Goal: Find specific page/section: Find specific page/section

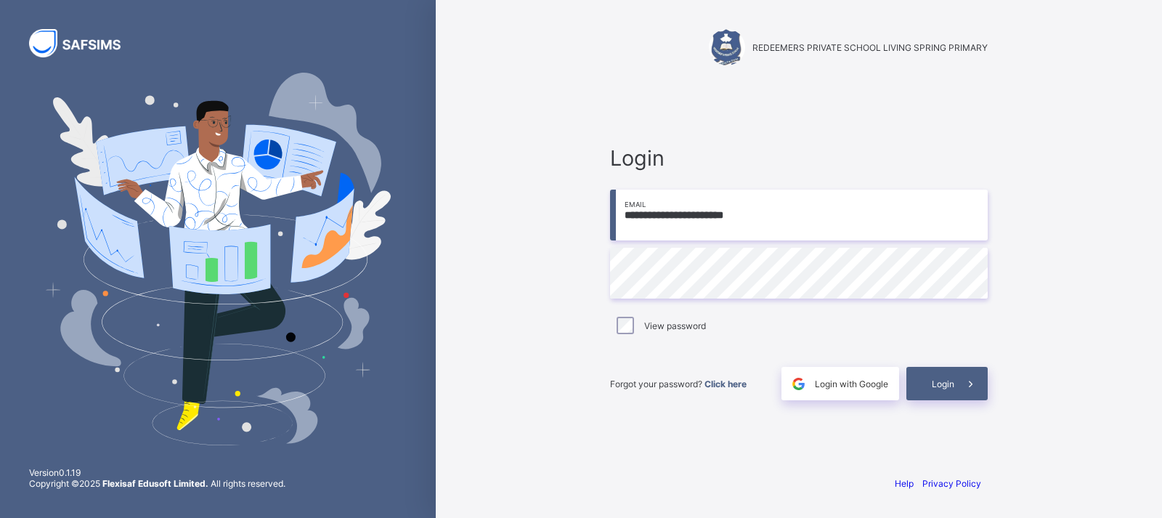
type input "**********"
click at [950, 378] on span "Login" at bounding box center [943, 383] width 23 height 11
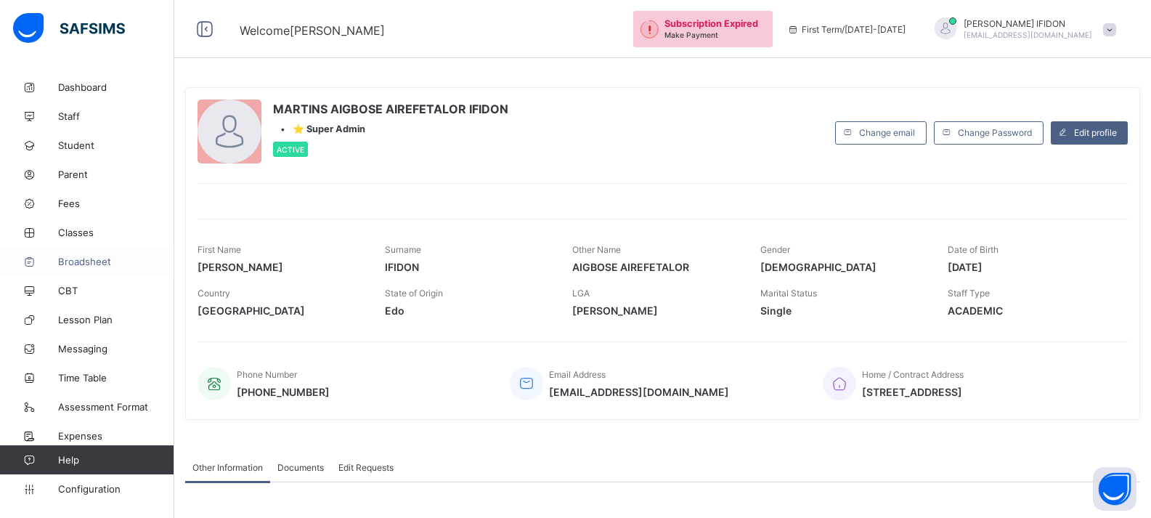
click at [91, 265] on span "Broadsheet" at bounding box center [116, 262] width 116 height 12
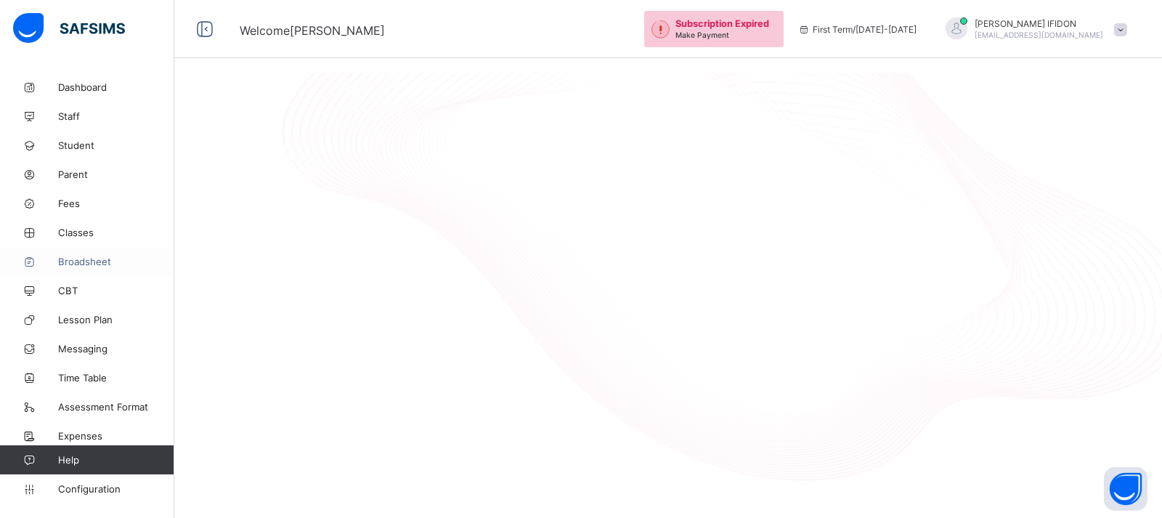
click at [91, 265] on span "Broadsheet" at bounding box center [116, 262] width 116 height 12
click at [96, 265] on span "Broadsheet" at bounding box center [116, 262] width 116 height 12
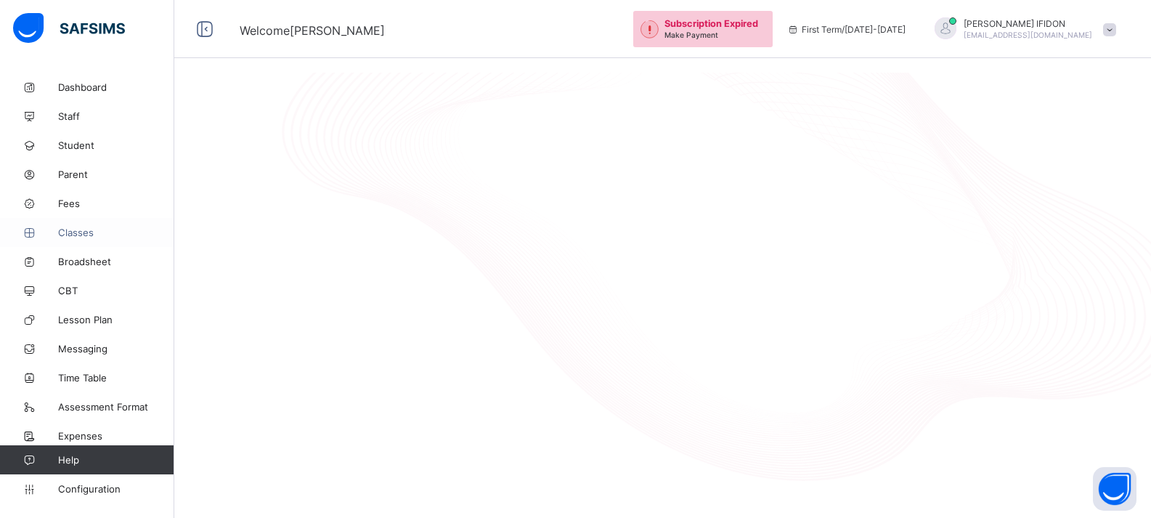
click at [81, 230] on span "Classes" at bounding box center [116, 233] width 116 height 12
click at [73, 206] on span "Fees" at bounding box center [116, 204] width 116 height 12
click at [81, 493] on span "Configuration" at bounding box center [115, 489] width 115 height 12
click at [81, 258] on span "Broadsheet" at bounding box center [116, 262] width 116 height 12
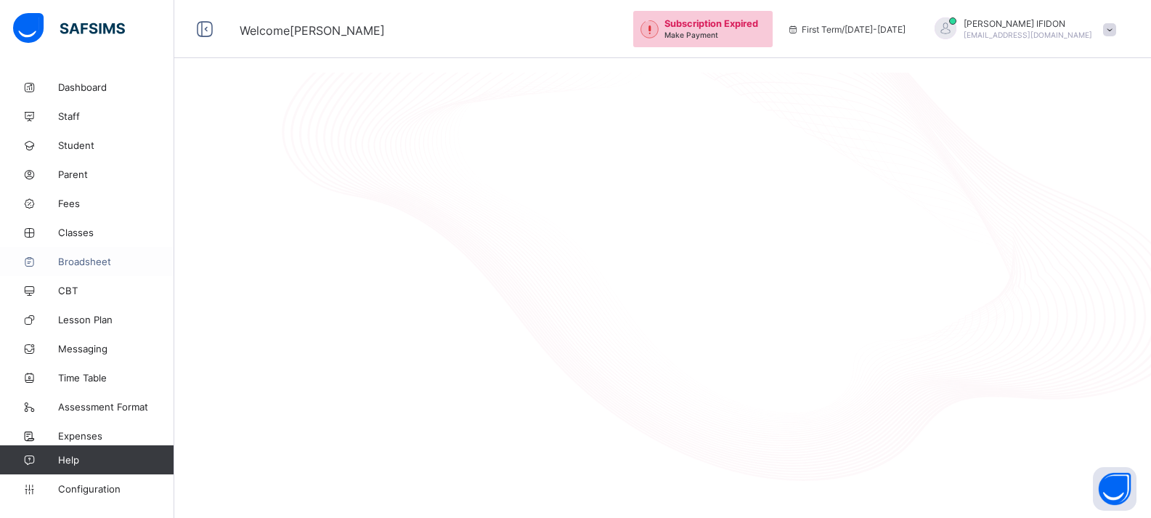
click at [81, 258] on span "Broadsheet" at bounding box center [116, 262] width 116 height 12
